Goal: Task Accomplishment & Management: Manage account settings

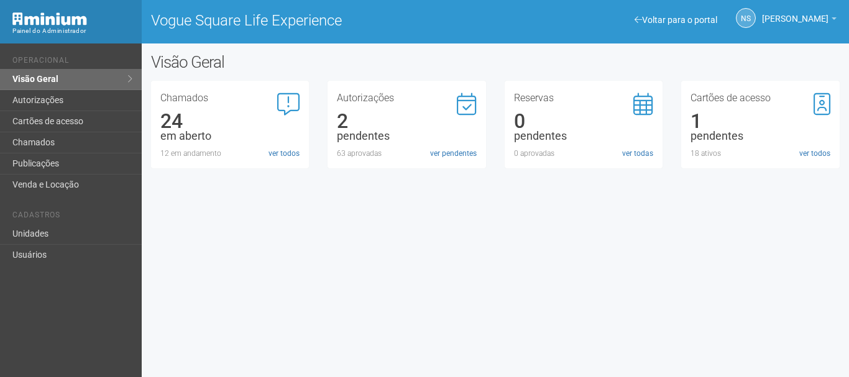
click at [449, 146] on div "Autorizações 2 pendentes 63 aprovadas ver pendentes" at bounding box center [407, 126] width 140 height 66
click at [449, 150] on link "ver pendentes" at bounding box center [453, 153] width 47 height 11
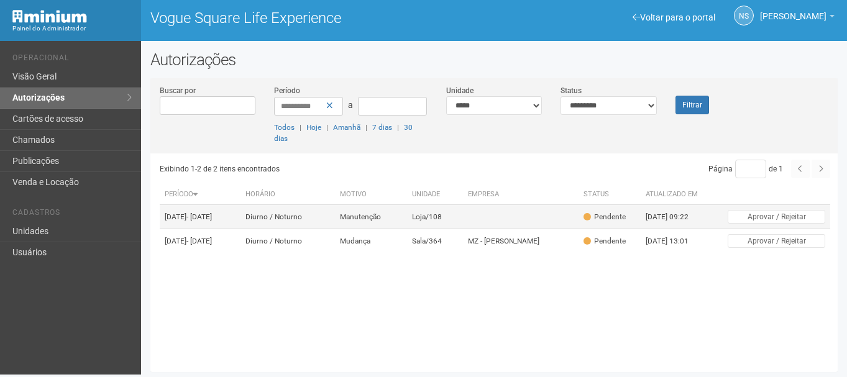
scroll to position [3, 0]
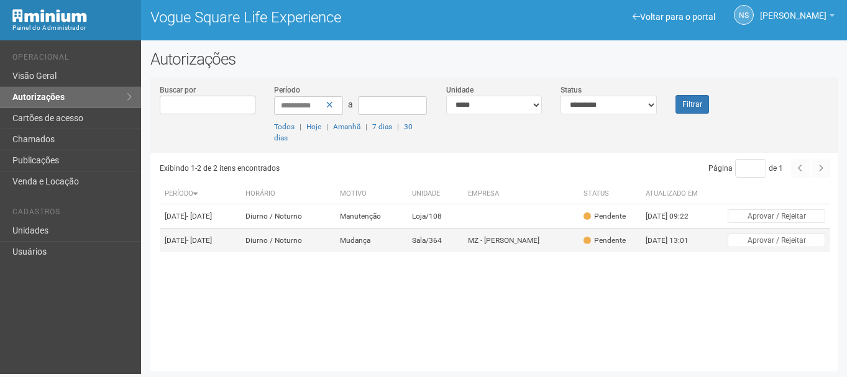
click at [464, 246] on td "Sala/364" at bounding box center [435, 241] width 57 height 24
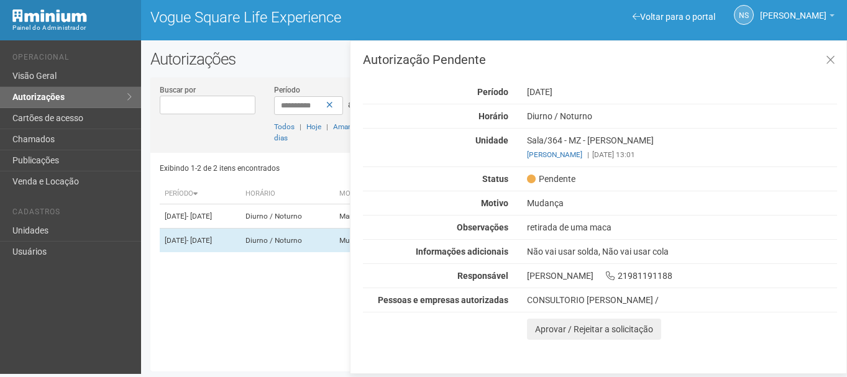
click at [548, 205] on div "Mudança" at bounding box center [682, 203] width 329 height 11
click at [582, 224] on div "Autorização Pendente Período 15/08/2025 Horário Diurno / Noturno Unidade Sala/3…" at bounding box center [600, 196] width 474 height 287
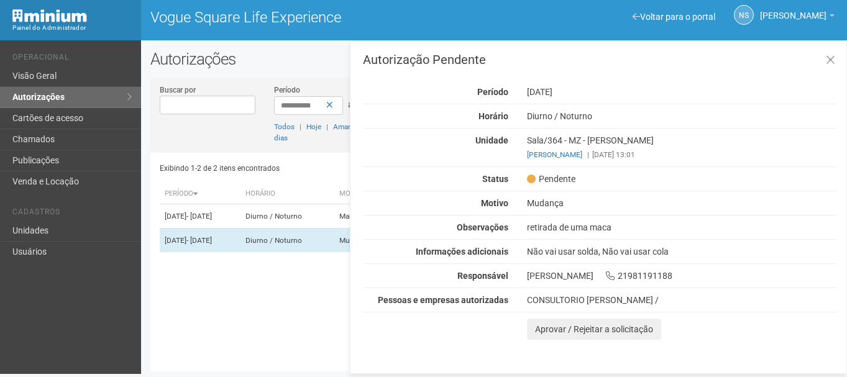
click at [584, 226] on div "retirada de uma maca" at bounding box center [682, 227] width 329 height 11
click at [183, 196] on th "Período" at bounding box center [200, 194] width 81 height 21
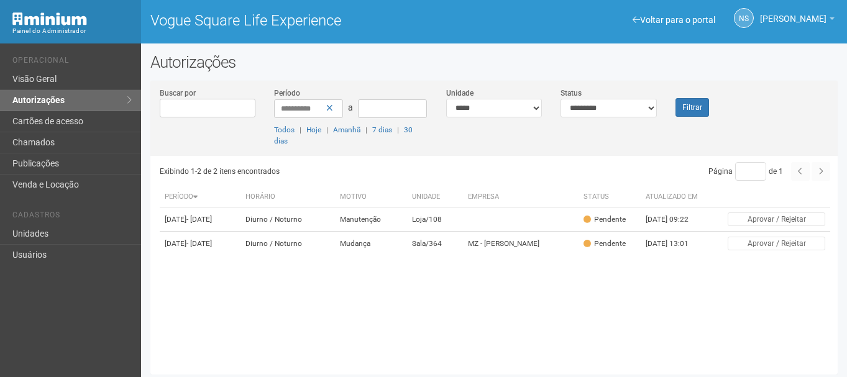
click at [188, 195] on th "Período" at bounding box center [200, 197] width 81 height 21
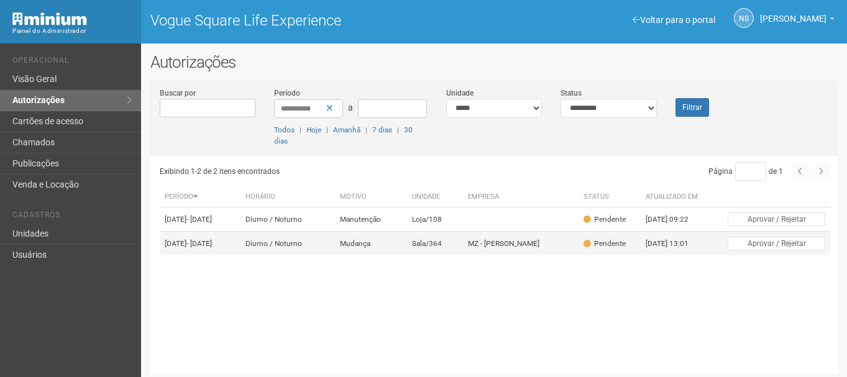
click at [450, 254] on td "Sala/364" at bounding box center [435, 244] width 57 height 24
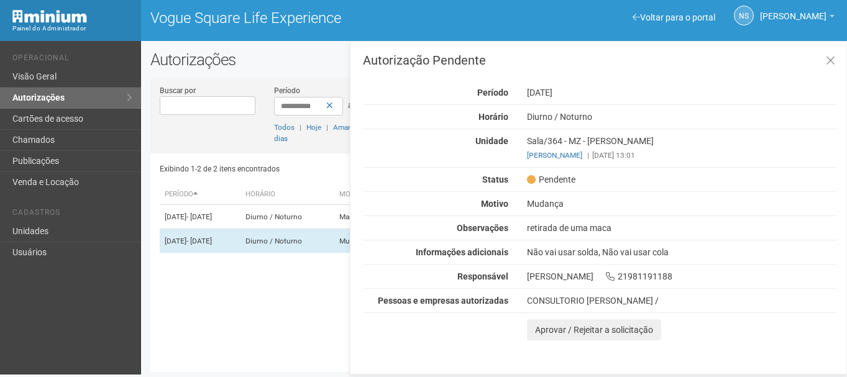
scroll to position [3, 0]
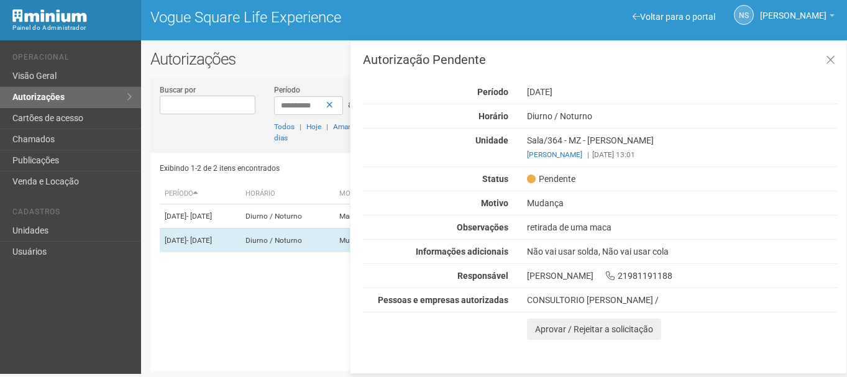
click at [649, 148] on div "Sala/364 - MZ - Cesar Antonio Aline Martins Braga Saraiva | 13/08/2025 13:01" at bounding box center [682, 147] width 329 height 25
click at [653, 152] on div "Aline Martins Braga Saraiva | 13/08/2025 13:01" at bounding box center [682, 154] width 310 height 11
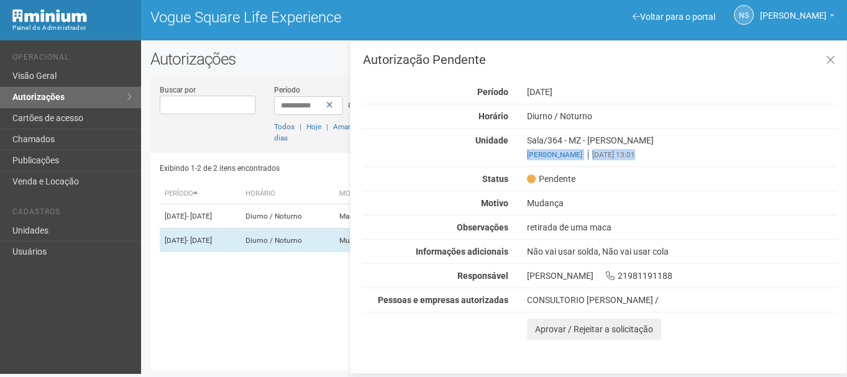
click at [653, 152] on div "Aline Martins Braga Saraiva | 13/08/2025 13:01" at bounding box center [682, 154] width 310 height 11
click at [468, 154] on div "Unidade Sala/364 - MZ - Cesar Antonio Aline Martins Braga Saraiva | 13/08/2025 …" at bounding box center [600, 147] width 493 height 25
drag, startPoint x: 630, startPoint y: 155, endPoint x: 750, endPoint y: 161, distance: 120.8
click at [750, 161] on div "Autorização Pendente Período 15/08/2025 Horário Diurno / Noturno Unidade Sala/3…" at bounding box center [600, 196] width 474 height 287
